Goal: Task Accomplishment & Management: Manage account settings

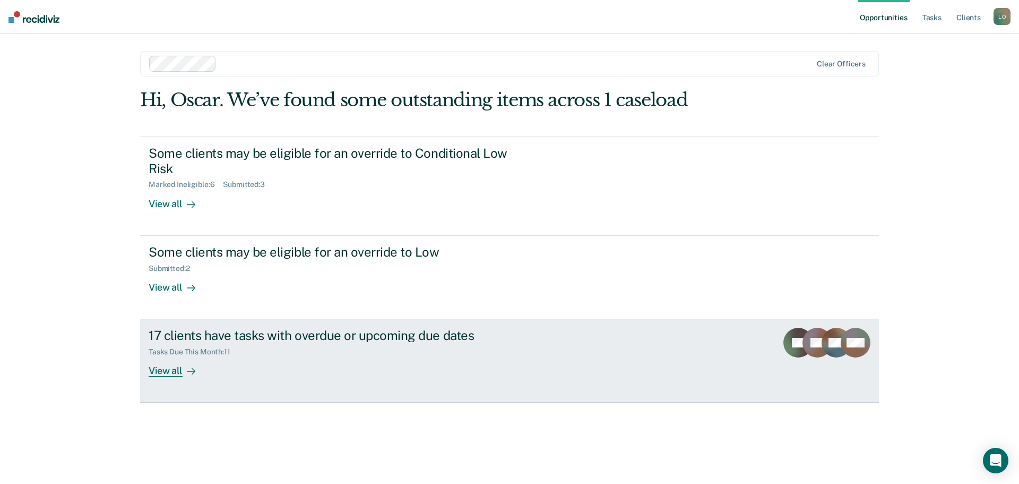
click at [168, 372] on div "View all" at bounding box center [178, 366] width 59 height 21
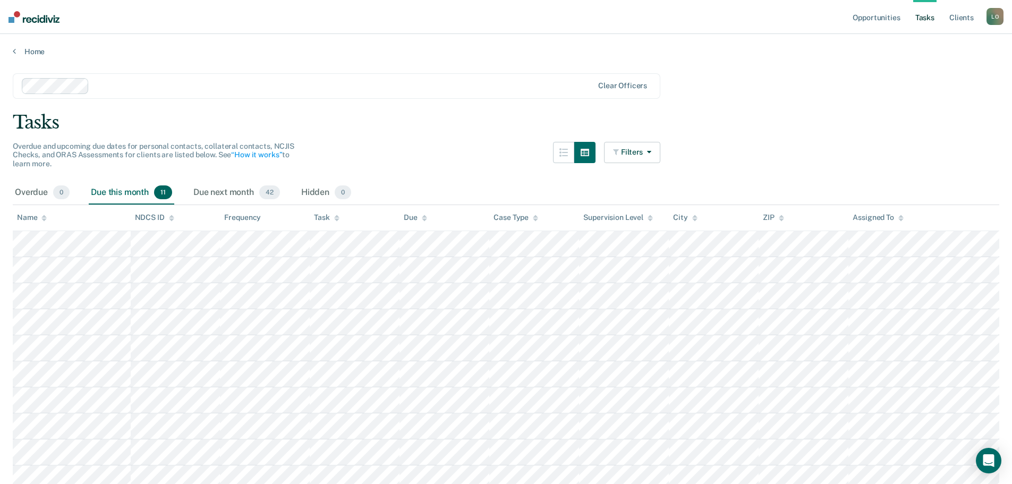
scroll to position [76, 0]
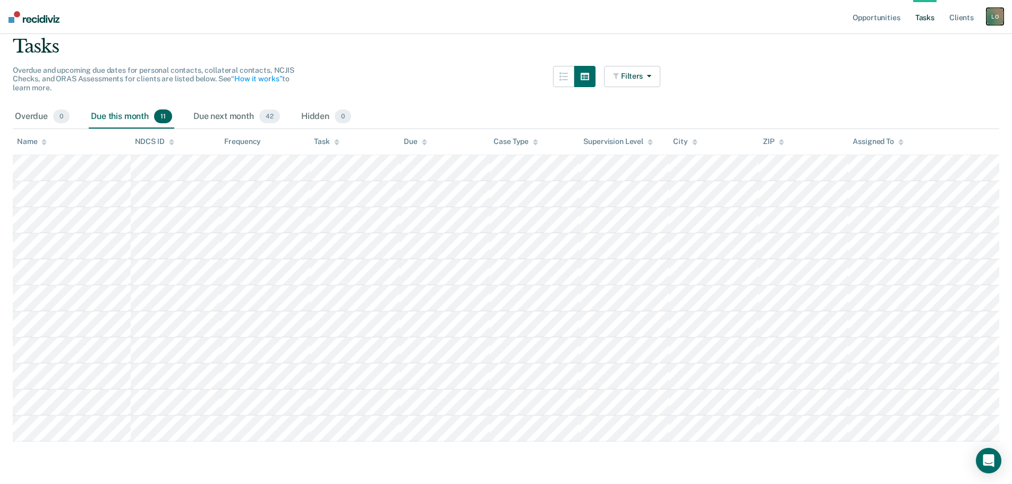
click at [994, 18] on div "L O" at bounding box center [994, 16] width 17 height 17
click at [851, 57] on main "Clear officers Tasks Overdue and upcoming due dates for personal contacts, coll…" at bounding box center [506, 230] width 1012 height 500
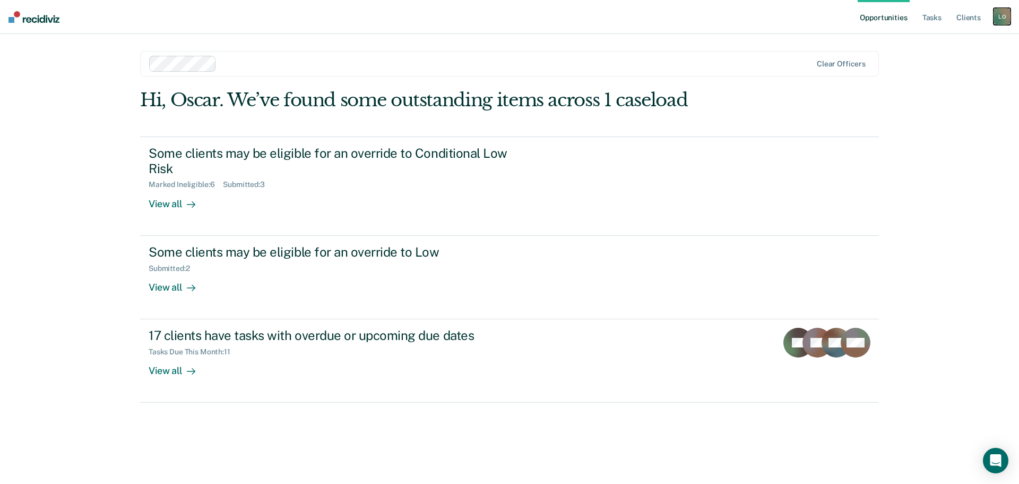
click at [1004, 20] on div "L O" at bounding box center [1002, 16] width 17 height 17
click at [930, 67] on link "Log Out" at bounding box center [959, 69] width 85 height 9
